Goal: Book appointment/travel/reservation

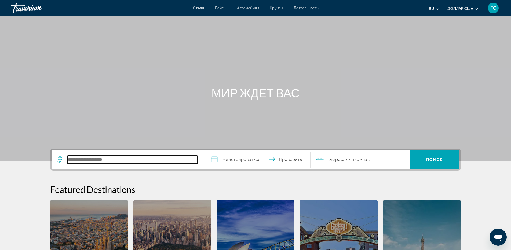
click at [137, 158] on input "Поиск отеля" at bounding box center [132, 160] width 130 height 8
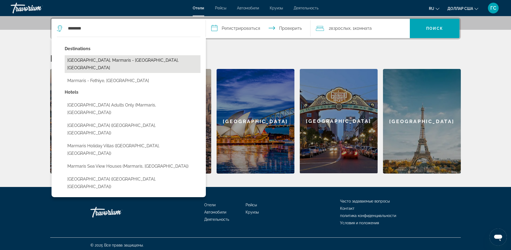
click at [114, 60] on button "[GEOGRAPHIC_DATA], Marmaris - [GEOGRAPHIC_DATA], [GEOGRAPHIC_DATA]" at bounding box center [133, 64] width 136 height 18
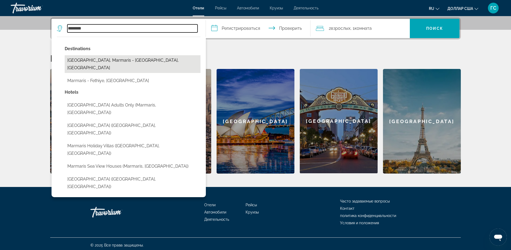
type input "**********"
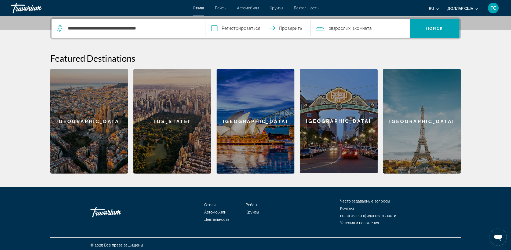
click at [241, 31] on input "**********" at bounding box center [259, 29] width 107 height 21
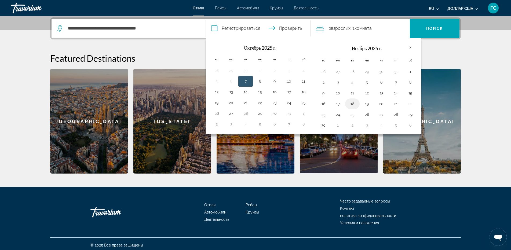
click at [351, 104] on button "18" at bounding box center [352, 104] width 9 height 8
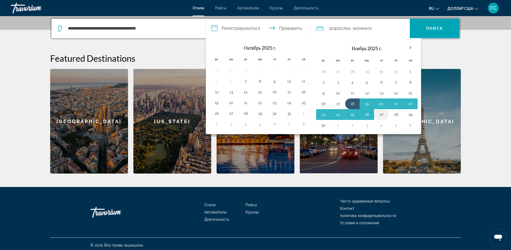
click at [381, 115] on button "27" at bounding box center [381, 115] width 9 height 8
type input "**********"
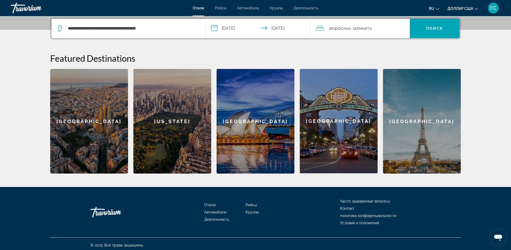
click at [370, 31] on span ", 1 комната комнаты" at bounding box center [360, 29] width 21 height 8
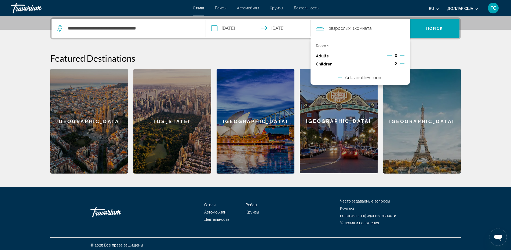
click at [403, 64] on icon "Increment children" at bounding box center [401, 63] width 5 height 6
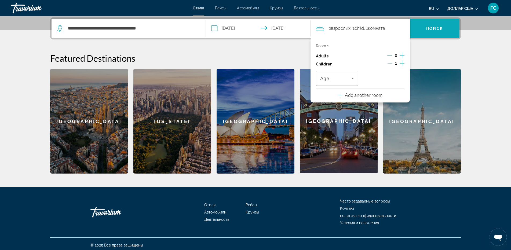
click at [442, 29] on font "Поиск" at bounding box center [434, 28] width 17 height 4
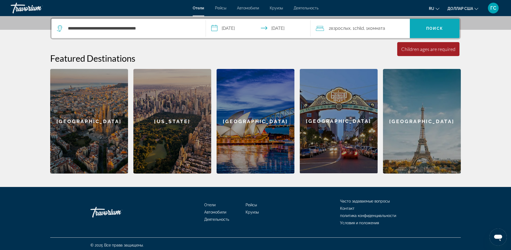
click at [438, 30] on font "Поиск" at bounding box center [434, 28] width 17 height 4
click at [438, 28] on font "Поиск" at bounding box center [434, 28] width 17 height 4
click at [350, 30] on font "взрослых" at bounding box center [341, 28] width 20 height 5
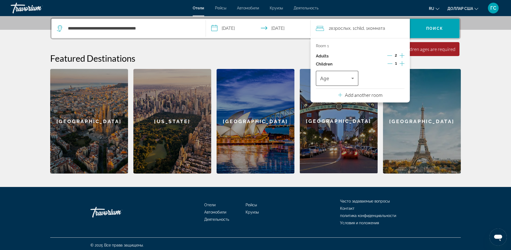
click at [345, 83] on div "Travelers: 2 adults, 1 child" at bounding box center [337, 78] width 34 height 15
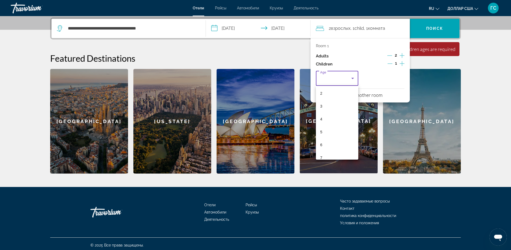
scroll to position [54, 0]
click at [323, 144] on mat-option "8" at bounding box center [337, 143] width 42 height 13
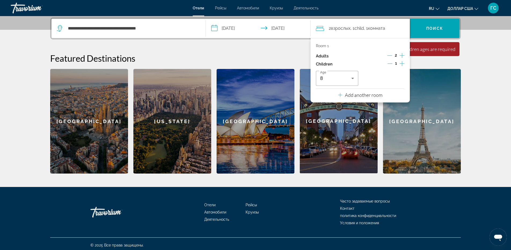
click at [456, 65] on div "Featured Destinations [GEOGRAPHIC_DATA] [GEOGRAPHIC_DATA] [GEOGRAPHIC_DATA] [GE…" at bounding box center [255, 113] width 410 height 121
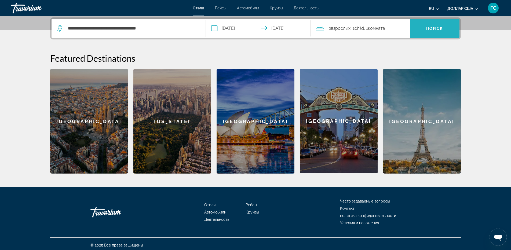
click at [442, 34] on span "Поиск" at bounding box center [435, 28] width 50 height 13
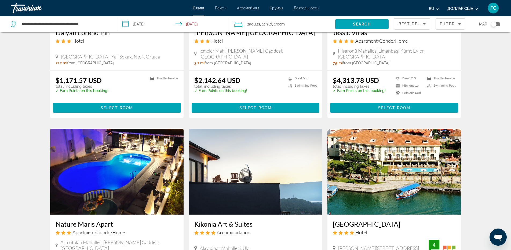
scroll to position [644, 0]
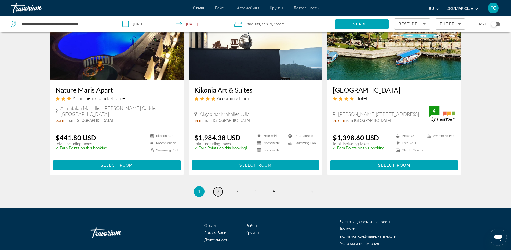
click at [217, 189] on span "2" at bounding box center [217, 192] width 3 height 6
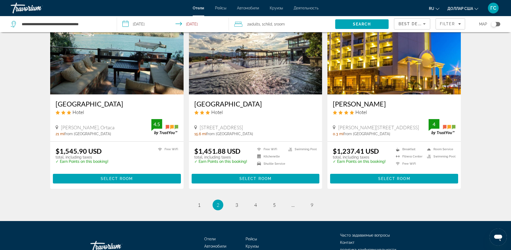
scroll to position [654, 0]
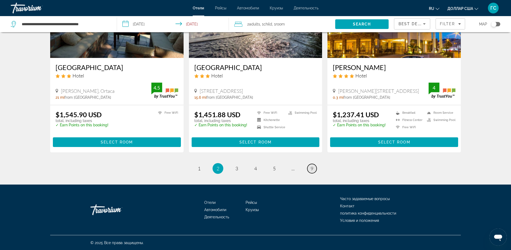
click at [307, 170] on link "page 9" at bounding box center [311, 168] width 9 height 9
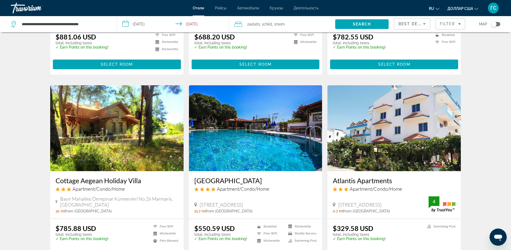
scroll to position [456, 0]
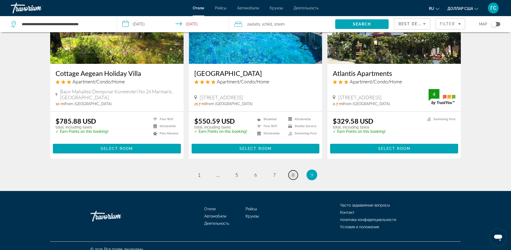
click at [294, 172] on span "8" at bounding box center [293, 175] width 3 height 6
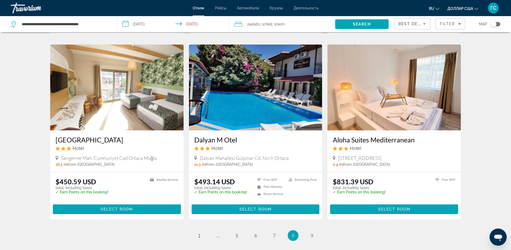
scroll to position [590, 0]
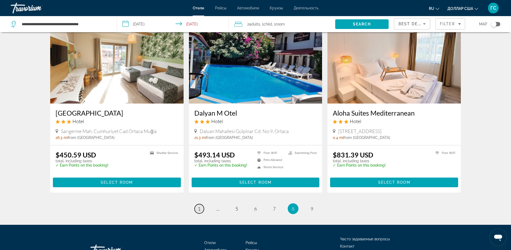
click at [201, 210] on link "page 1" at bounding box center [198, 208] width 9 height 9
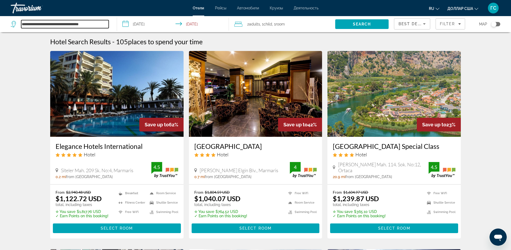
click at [76, 23] on input "**********" at bounding box center [64, 24] width 87 height 8
drag, startPoint x: 104, startPoint y: 24, endPoint x: 9, endPoint y: 35, distance: 95.9
type input "*"
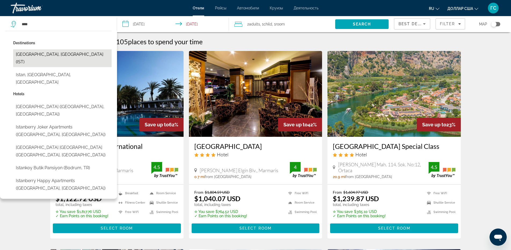
click at [50, 55] on button "[GEOGRAPHIC_DATA], [GEOGRAPHIC_DATA] (IST)" at bounding box center [62, 58] width 98 height 18
type input "**********"
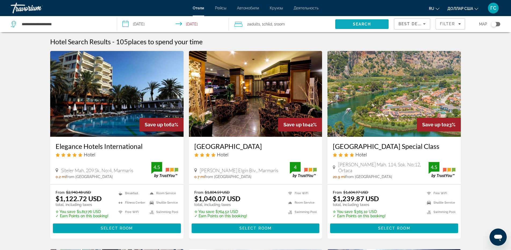
click at [350, 26] on span "Search" at bounding box center [361, 24] width 53 height 13
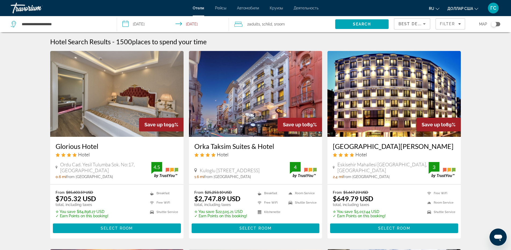
click at [72, 126] on img "Основное содержание" at bounding box center [116, 94] width 133 height 86
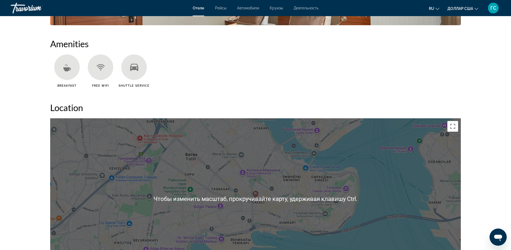
scroll to position [314, 0]
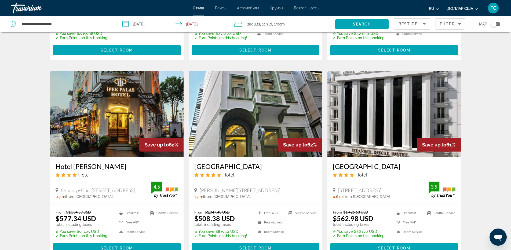
scroll to position [644, 0]
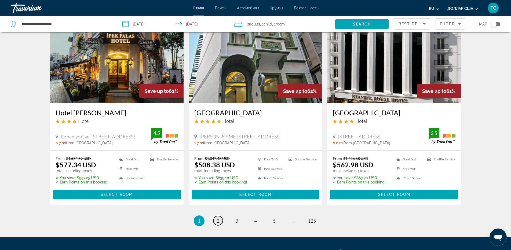
click at [216, 216] on link "page 2" at bounding box center [217, 220] width 9 height 9
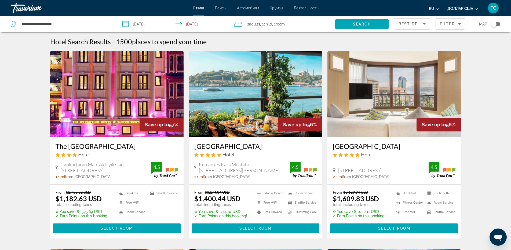
click at [222, 10] on font "Рейсы" at bounding box center [220, 8] width 11 height 4
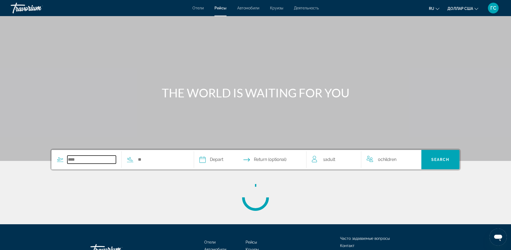
click at [83, 161] on input "Search widget" at bounding box center [91, 160] width 49 height 8
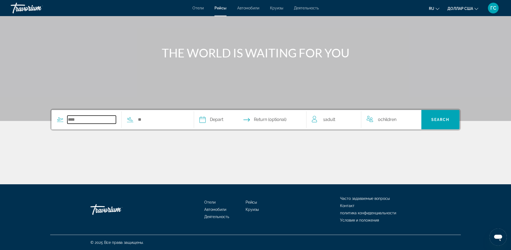
click at [105, 121] on input "Search widget" at bounding box center [91, 120] width 49 height 8
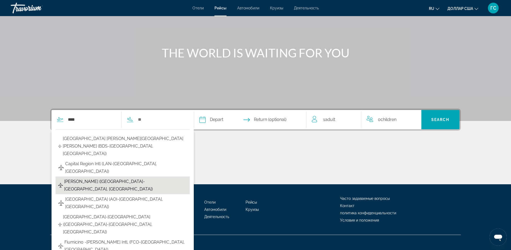
click at [128, 178] on span "[PERSON_NAME] ([GEOGRAPHIC_DATA]-[GEOGRAPHIC_DATA], [GEOGRAPHIC_DATA])" at bounding box center [125, 185] width 123 height 15
type input "**********"
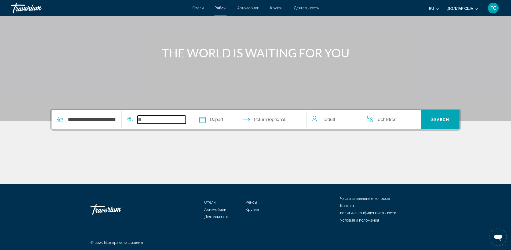
click at [158, 122] on input "Search widget" at bounding box center [161, 120] width 49 height 8
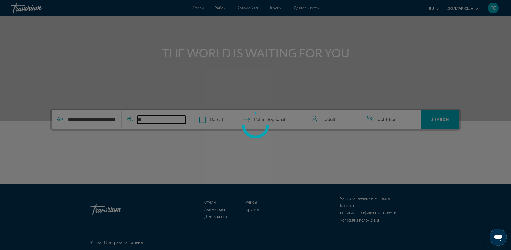
type input "*"
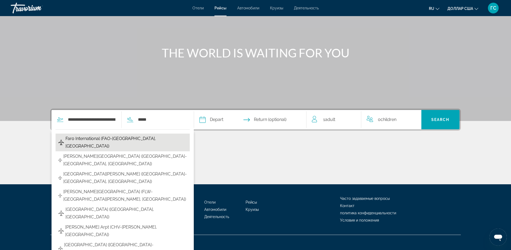
click at [124, 138] on span "Faro International (FAO-[GEOGRAPHIC_DATA], [GEOGRAPHIC_DATA])" at bounding box center [126, 142] width 122 height 15
type input "**********"
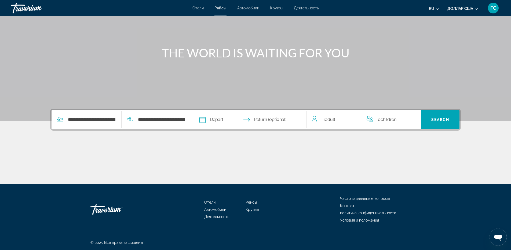
click at [234, 122] on input "Depart date" at bounding box center [226, 120] width 56 height 21
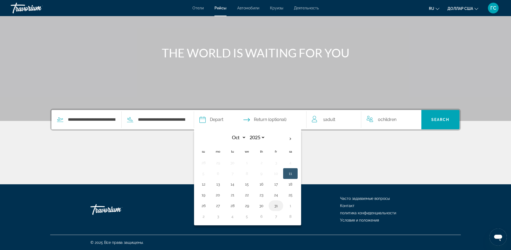
click at [280, 206] on button "31" at bounding box center [275, 206] width 9 height 8
type input "**********"
select select "*"
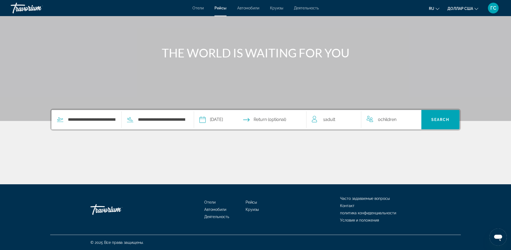
click at [280, 123] on input "Return date" at bounding box center [281, 120] width 56 height 21
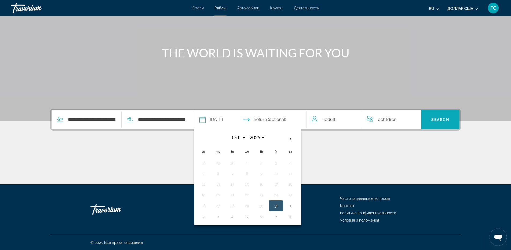
click at [446, 119] on span "Search" at bounding box center [440, 120] width 18 height 4
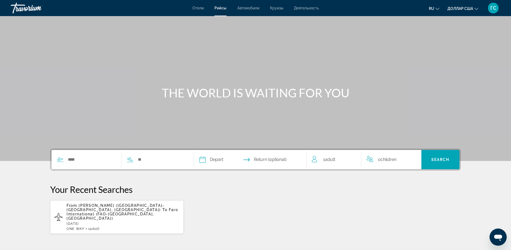
click at [281, 9] on font "Круизы" at bounding box center [276, 8] width 13 height 4
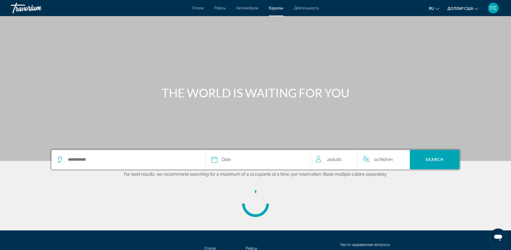
click at [301, 7] on font "Деятельность" at bounding box center [306, 8] width 25 height 4
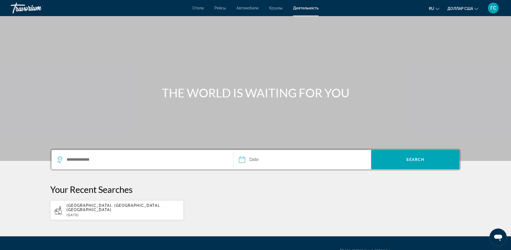
click at [24, 9] on div "Травориум" at bounding box center [38, 8] width 54 height 14
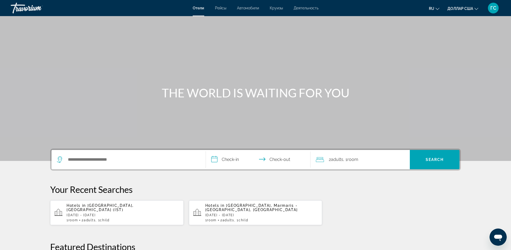
click at [494, 9] on font "ГС" at bounding box center [493, 8] width 6 height 6
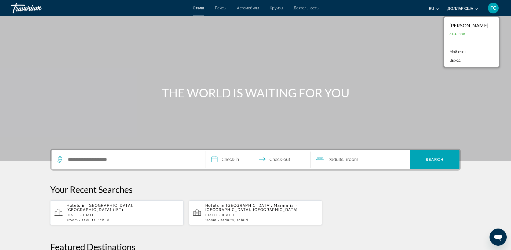
click at [454, 53] on font "Мой счет" at bounding box center [457, 52] width 17 height 4
